Goal: Task Accomplishment & Management: Use online tool/utility

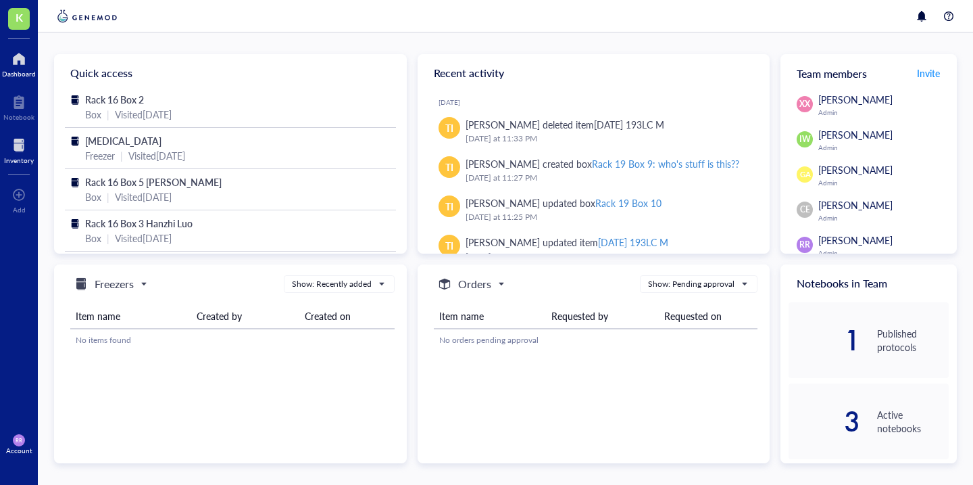
click at [20, 159] on div "Inventory" at bounding box center [19, 160] width 30 height 8
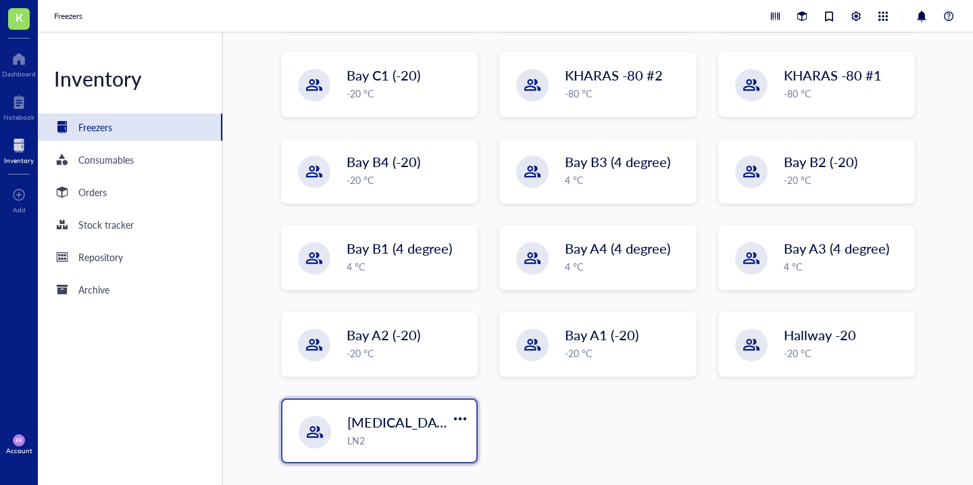
scroll to position [272, 0]
click at [425, 427] on span "[MEDICAL_DATA]" at bounding box center [402, 421] width 110 height 19
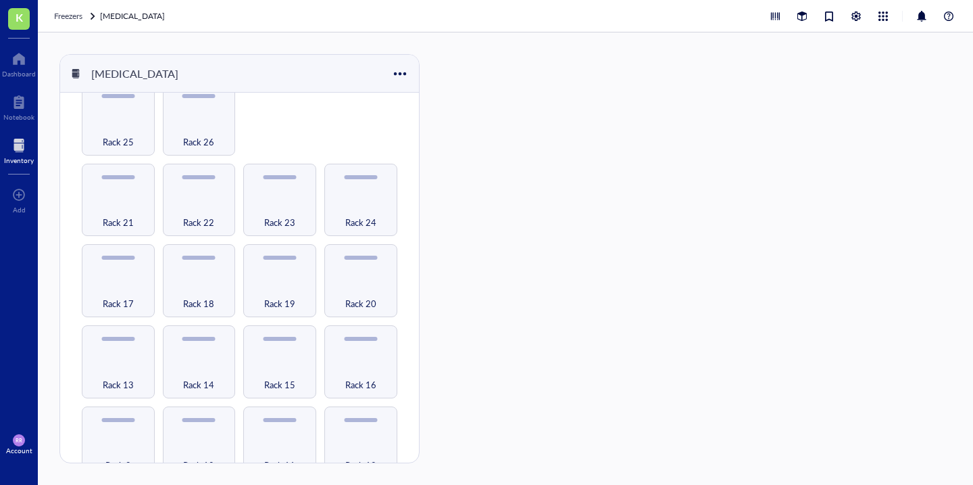
scroll to position [53, 0]
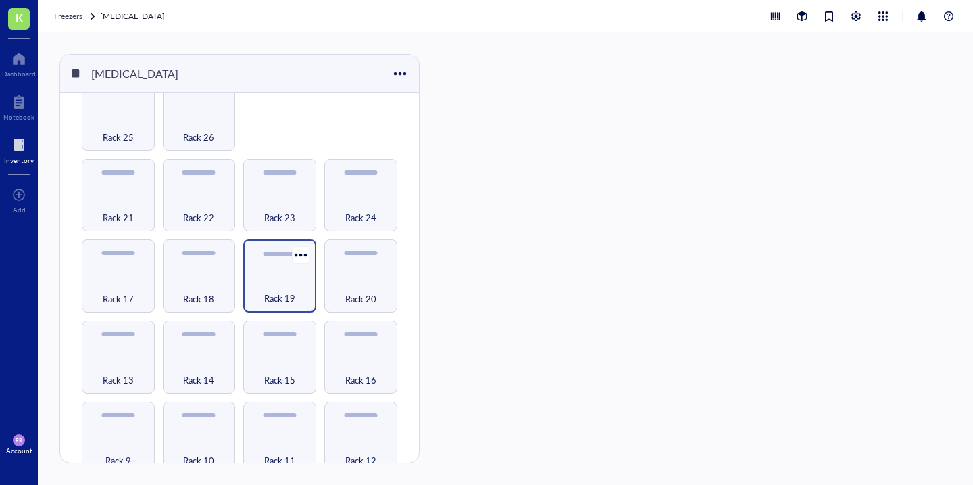
click at [271, 295] on span "Rack 19" at bounding box center [279, 298] width 31 height 15
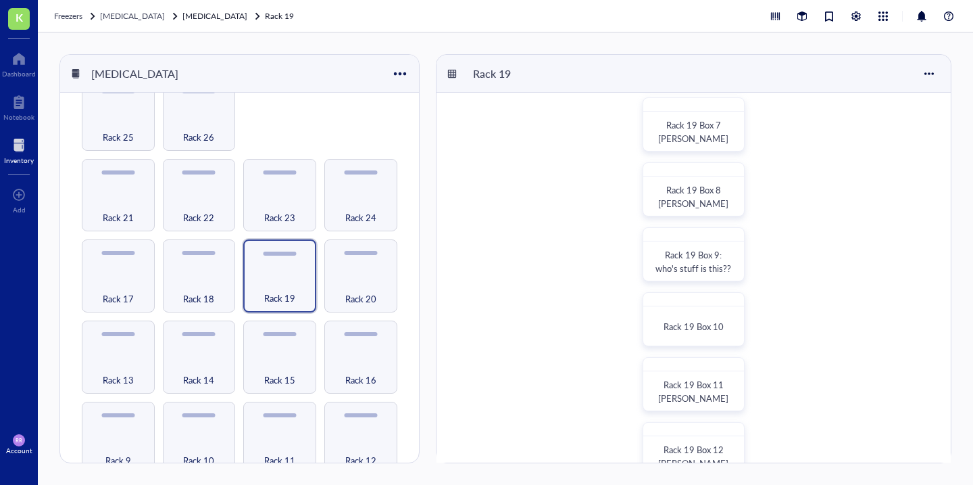
scroll to position [390, 0]
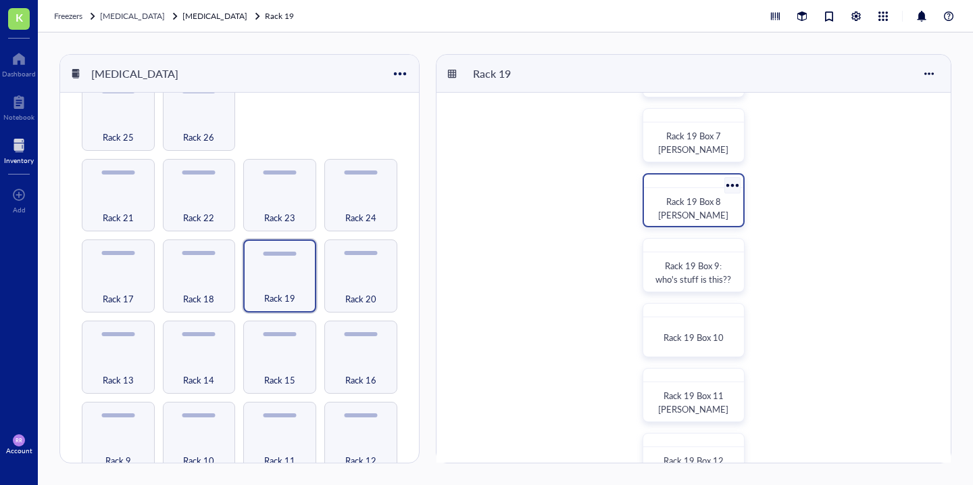
click at [672, 199] on span "Rack 19 Box 8 [PERSON_NAME]" at bounding box center [693, 208] width 70 height 26
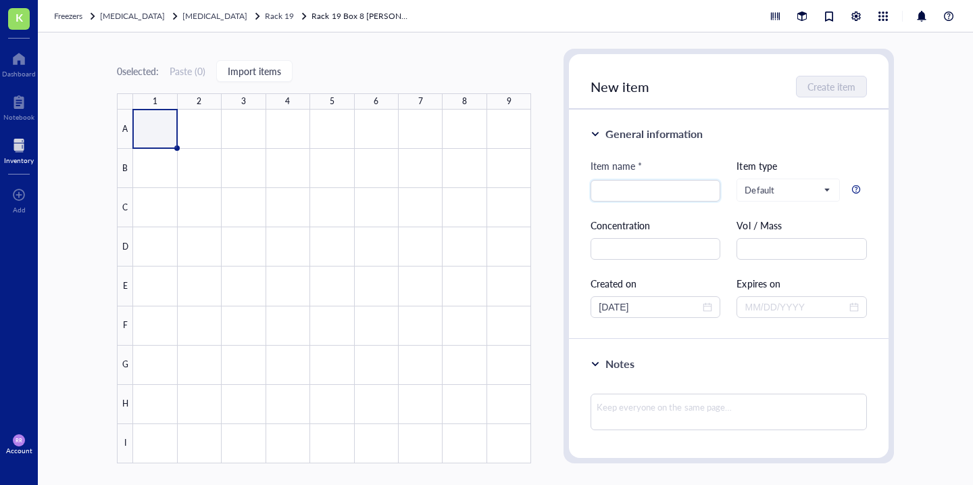
click at [160, 131] on div at bounding box center [332, 287] width 398 height 354
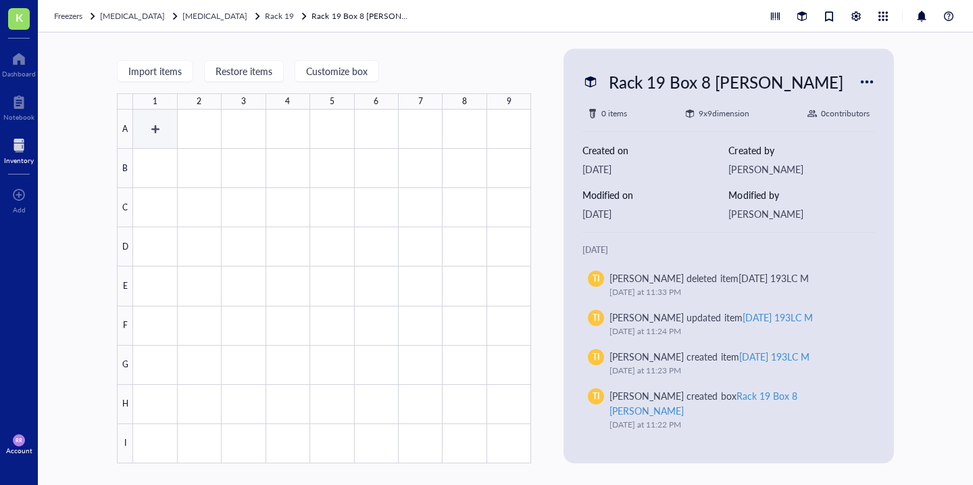
click at [155, 130] on div at bounding box center [332, 287] width 398 height 354
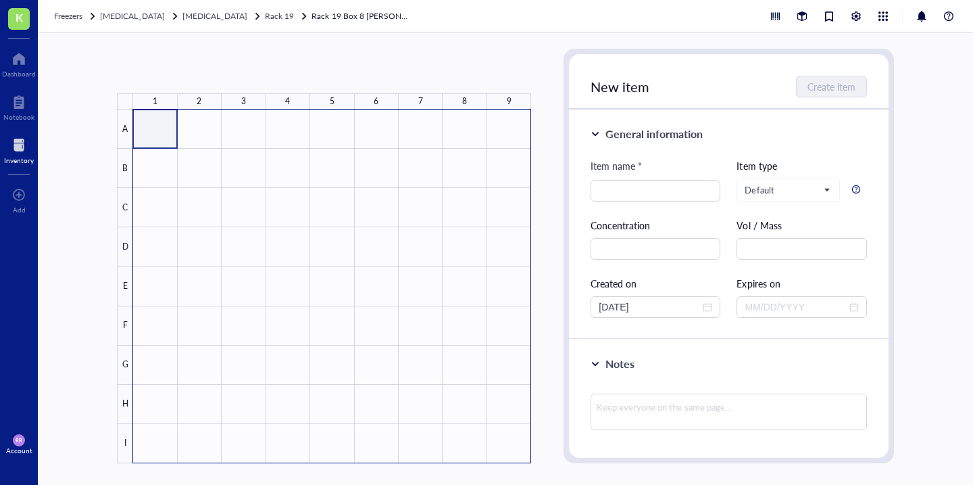
drag, startPoint x: 154, startPoint y: 123, endPoint x: 525, endPoint y: 459, distance: 500.1
click at [525, 459] on div at bounding box center [332, 287] width 398 height 354
click at [373, 30] on div "Freezers [MEDICAL_DATA] [MEDICAL_DATA] Rack 19 Rack 19 Box 8 [PERSON_NAME]" at bounding box center [506, 16] width 936 height 32
click at [266, 72] on span "Import items" at bounding box center [254, 71] width 53 height 11
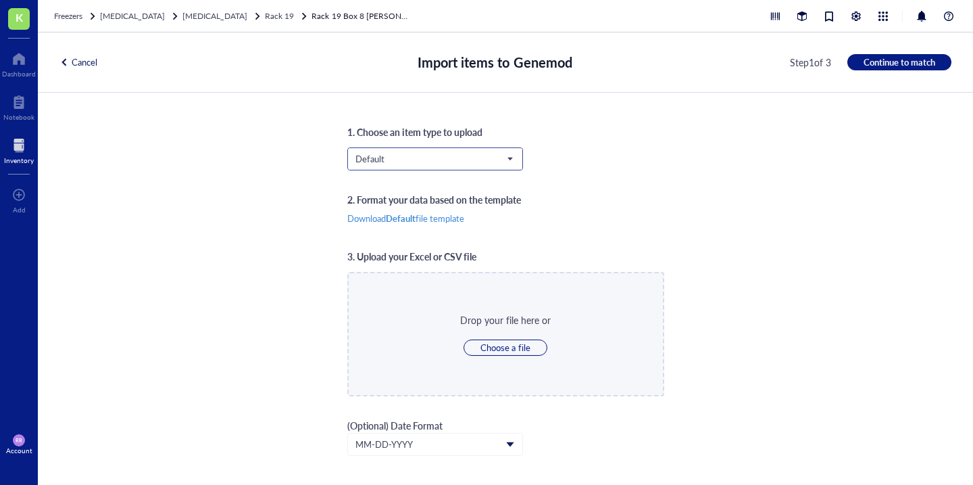
click at [444, 162] on span "Default" at bounding box center [434, 159] width 157 height 12
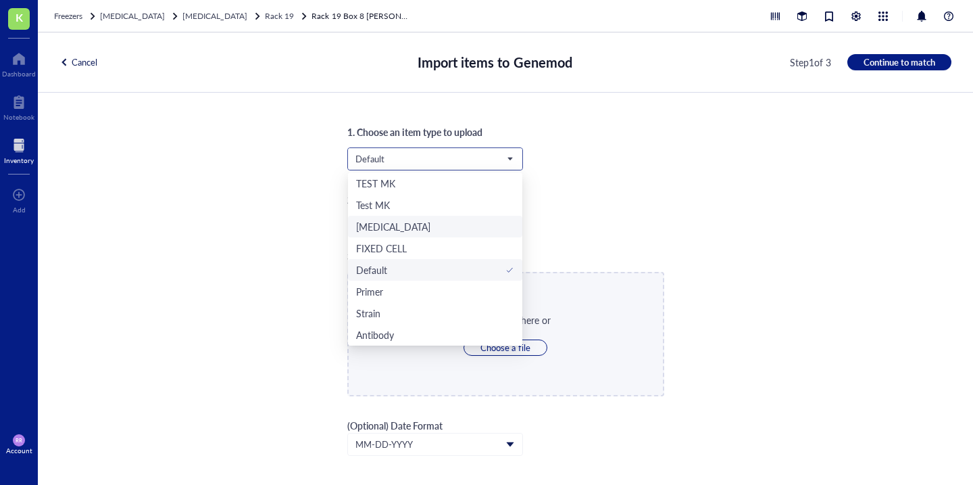
click at [454, 231] on div "[MEDICAL_DATA]" at bounding box center [435, 226] width 158 height 15
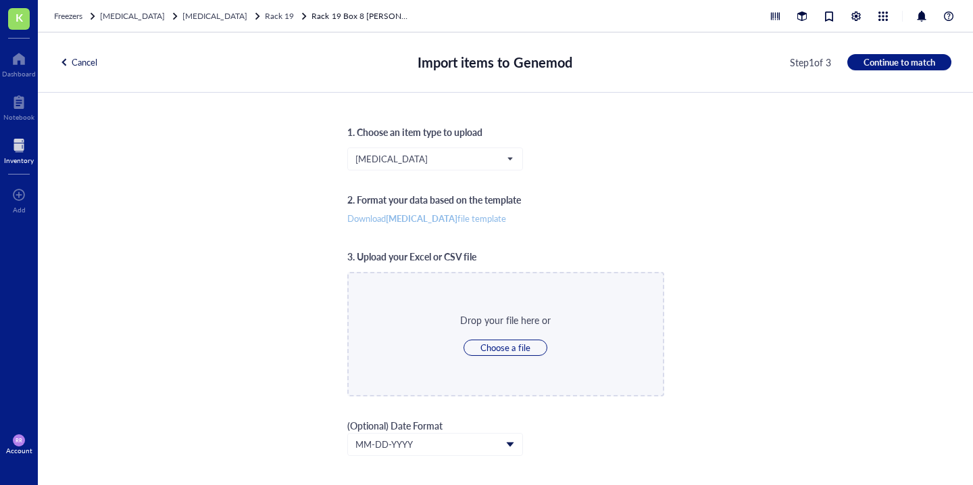
click at [444, 218] on b "[MEDICAL_DATA]" at bounding box center [422, 218] width 72 height 13
click at [505, 341] on span "Choose a file" at bounding box center [505, 347] width 49 height 12
type input "C:\fakepath\Genemod_[MEDICAL_DATA]_template-5.csv"
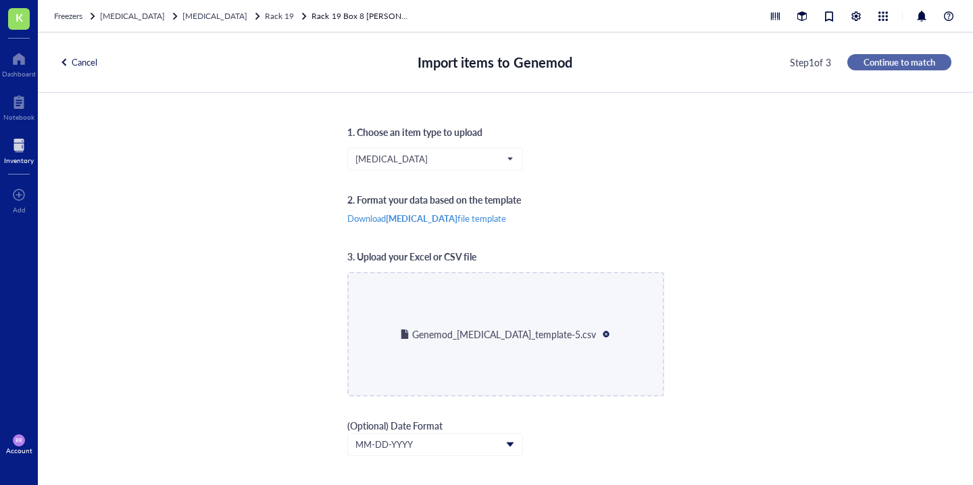
click at [920, 66] on span "Continue to match" at bounding box center [900, 62] width 72 height 12
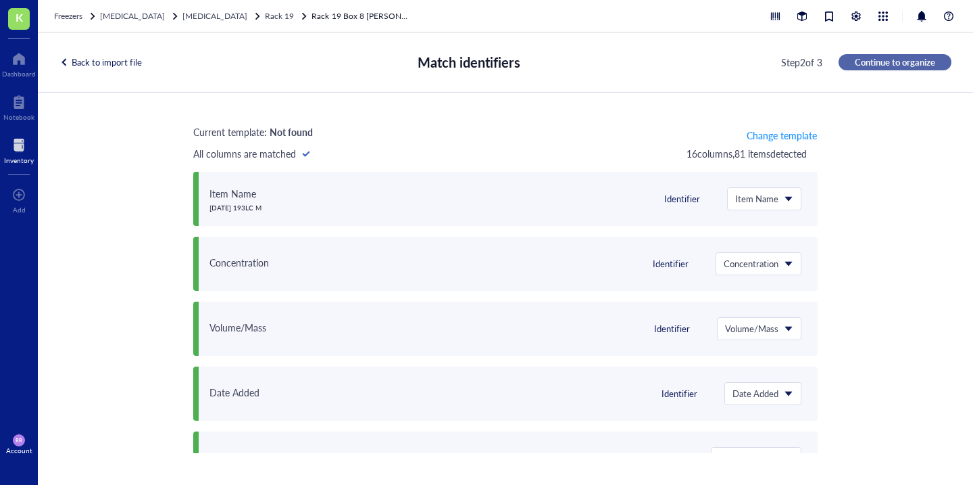
click at [920, 66] on span "Continue to organize" at bounding box center [895, 62] width 80 height 12
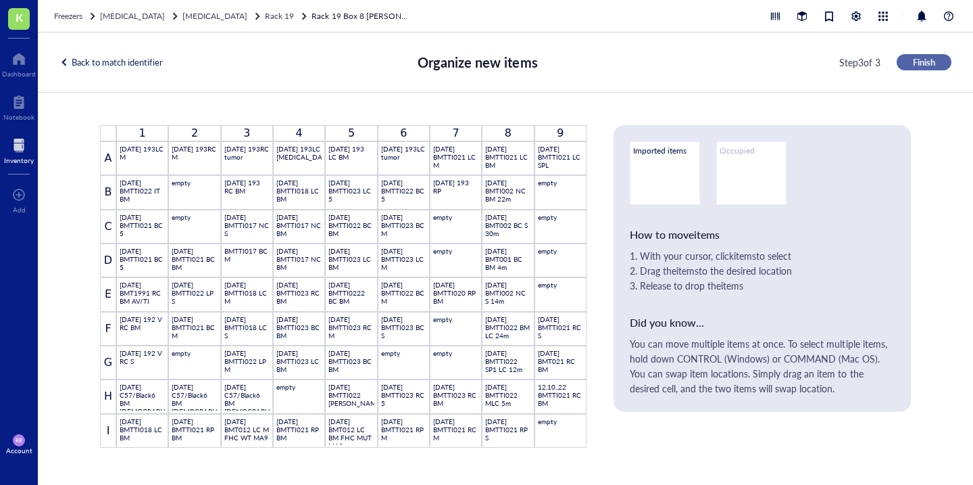
click at [920, 66] on span "Finish" at bounding box center [924, 62] width 22 height 12
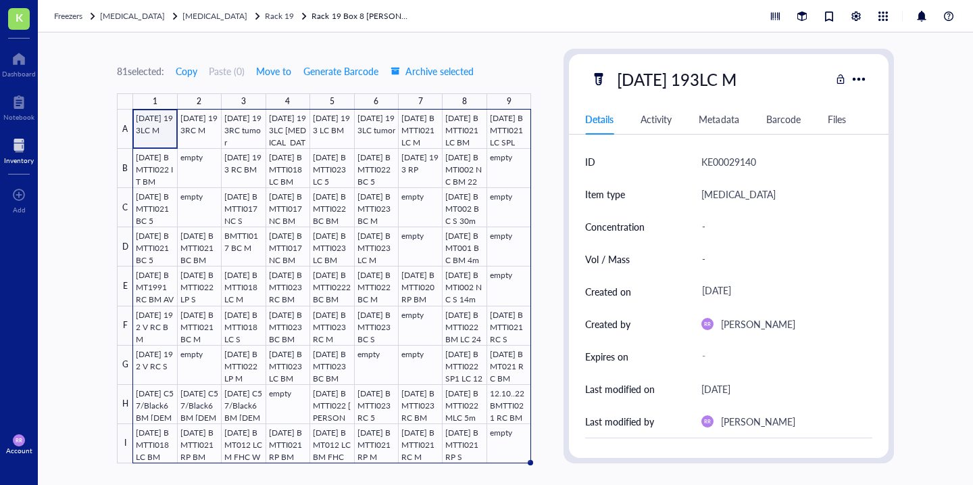
click at [548, 236] on div "81 selected: Copy Paste ( 0 ) Move to Generate Barcode Archive selected 1 2 3 4…" at bounding box center [506, 258] width 936 height 452
click at [267, 14] on span "Rack 19" at bounding box center [279, 15] width 29 height 11
